Goal: Transaction & Acquisition: Download file/media

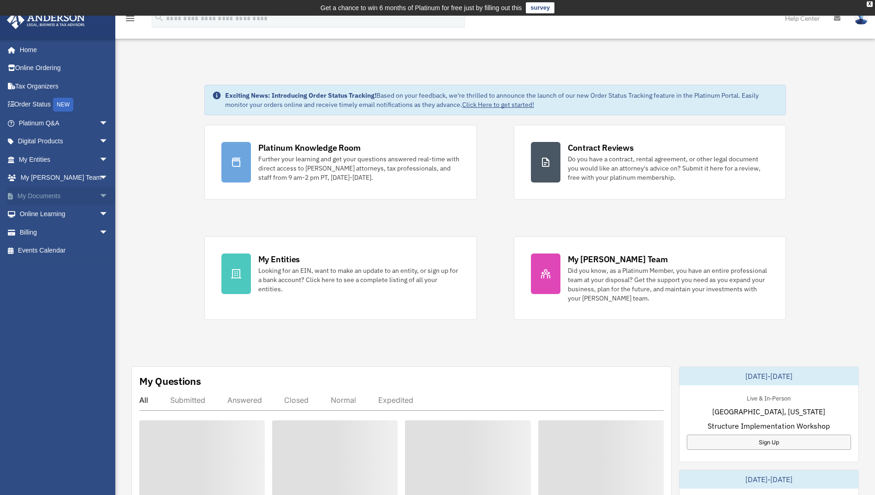
click at [35, 193] on link "My Documents arrow_drop_down" at bounding box center [64, 196] width 116 height 18
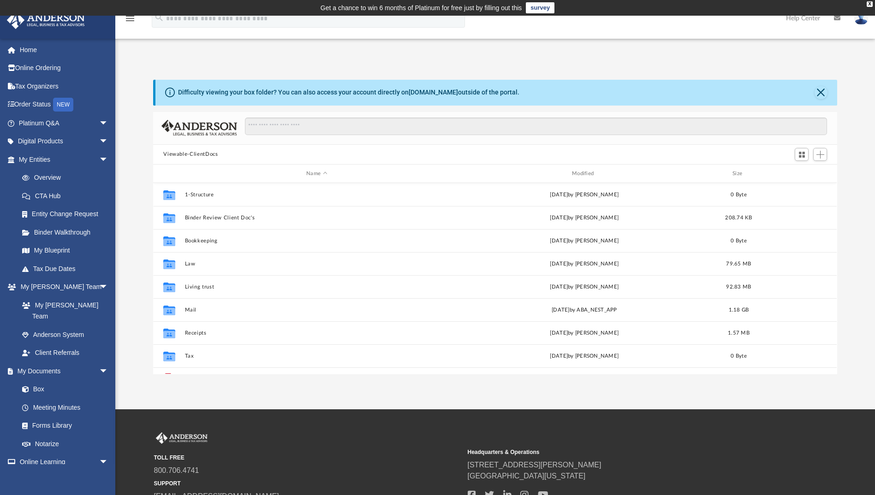
scroll to position [203, 677]
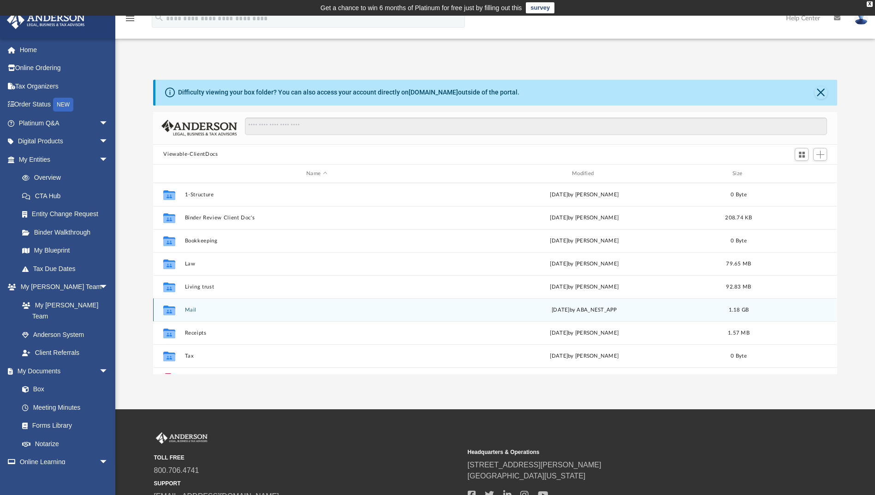
click at [188, 311] on button "Mail" at bounding box center [317, 310] width 264 height 6
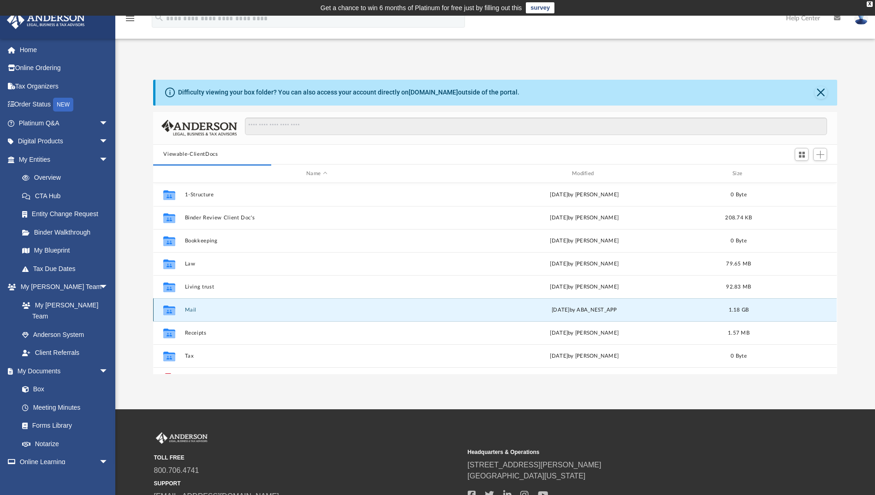
click at [191, 310] on button "Mail" at bounding box center [317, 310] width 264 height 6
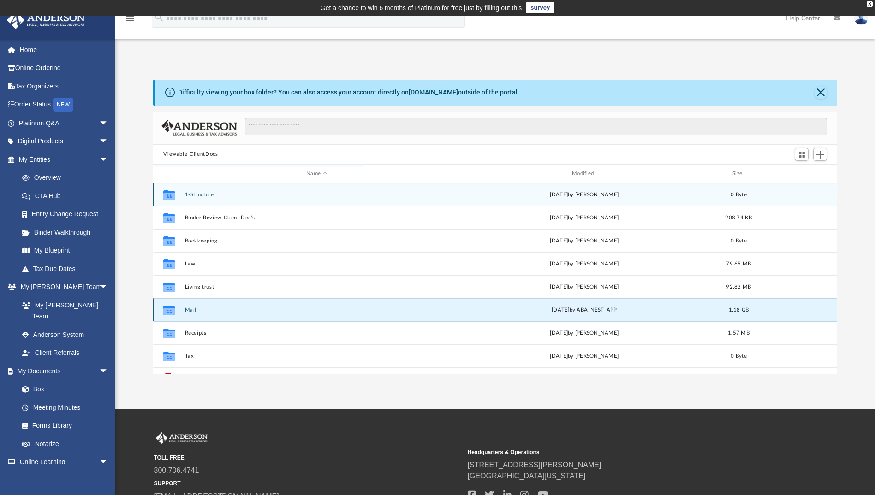
scroll to position [174, 677]
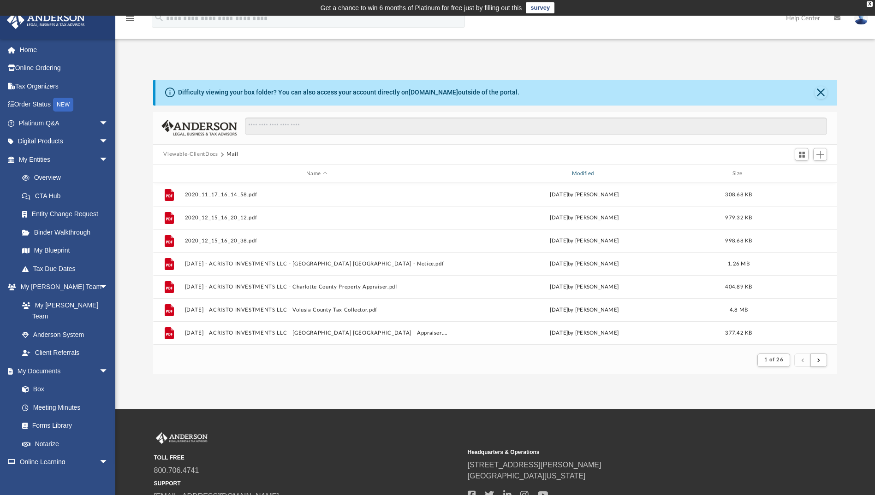
click at [587, 171] on div "Modified" at bounding box center [584, 174] width 264 height 8
click at [588, 171] on div "Modified" at bounding box center [584, 174] width 264 height 8
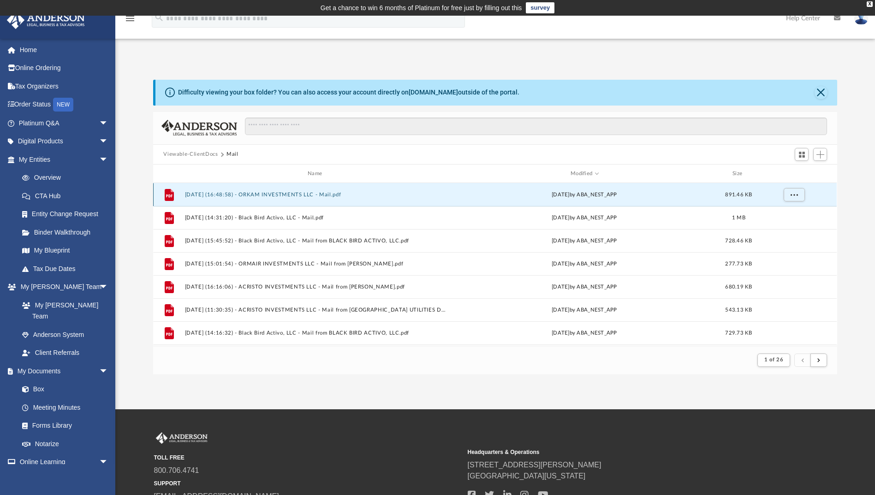
click at [255, 194] on button "[DATE] (16:48:58) - ORKAM INVESTMENTS LLC - Mail.pdf" at bounding box center [317, 195] width 264 height 6
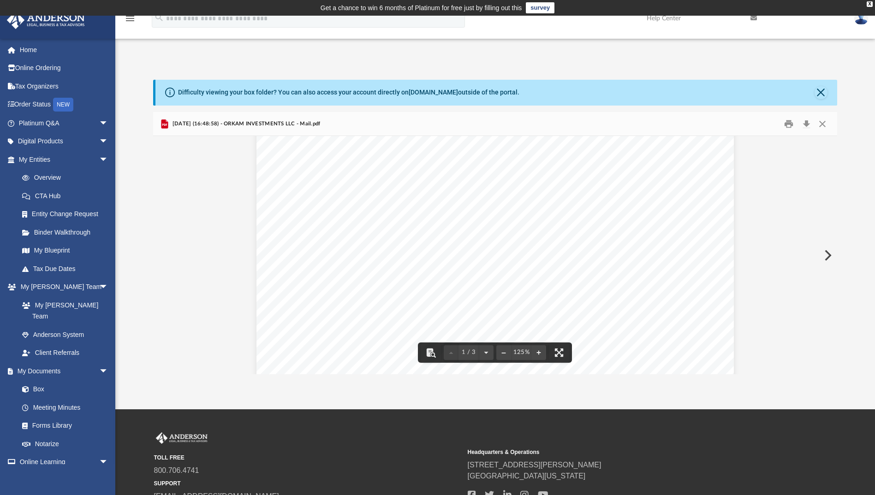
scroll to position [0, 0]
click at [806, 121] on button "Download" at bounding box center [806, 124] width 17 height 14
click at [826, 253] on button "Preview" at bounding box center [827, 256] width 20 height 26
click at [808, 121] on button "Download" at bounding box center [806, 124] width 17 height 14
click at [825, 256] on button "Preview" at bounding box center [827, 256] width 20 height 26
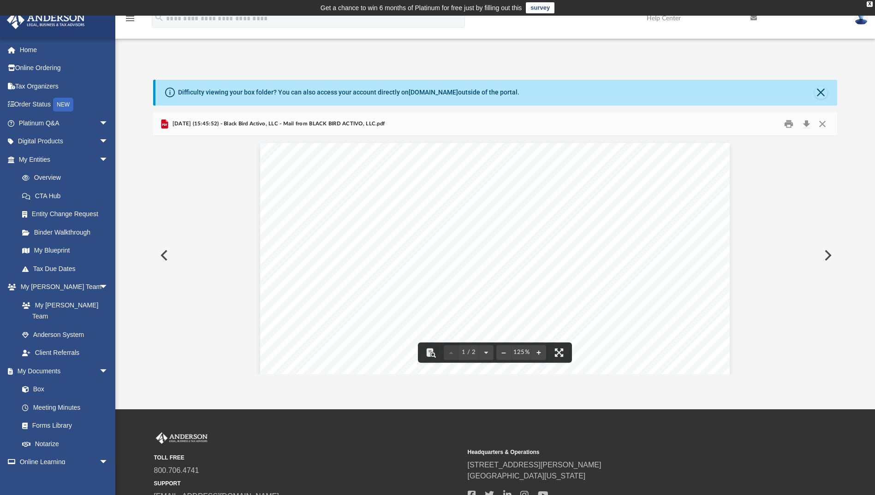
click at [822, 256] on button "Preview" at bounding box center [827, 256] width 20 height 26
click at [820, 94] on button "Close" at bounding box center [820, 92] width 13 height 13
